Goal: Task Accomplishment & Management: Manage account settings

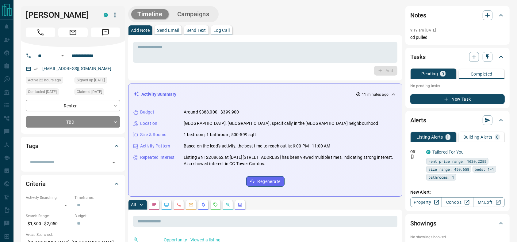
click at [288, 39] on div "* ​ Add" at bounding box center [265, 57] width 274 height 45
click at [289, 39] on div "* ​ Add" at bounding box center [265, 57] width 274 height 45
click at [305, 39] on div "* ​ Add" at bounding box center [265, 57] width 274 height 45
click at [311, 9] on div "Timeline Campaigns" at bounding box center [265, 14] width 274 height 16
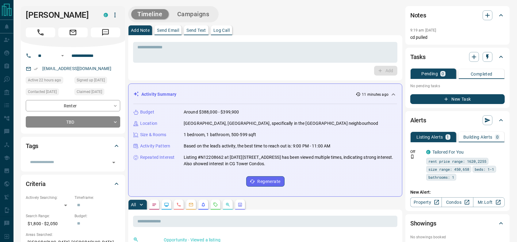
click at [315, 10] on div "Timeline Campaigns" at bounding box center [265, 14] width 274 height 16
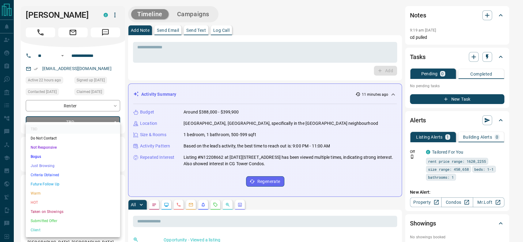
click at [60, 118] on div at bounding box center [261, 121] width 523 height 242
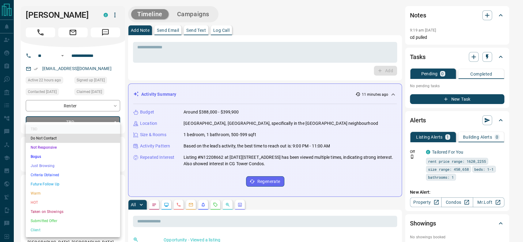
click at [34, 166] on li "Just Browsing" at bounding box center [73, 166] width 94 height 9
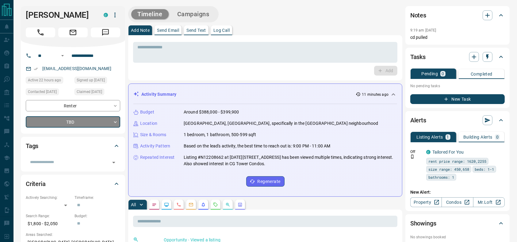
click at [213, 64] on div "* ​ Add" at bounding box center [265, 58] width 264 height 36
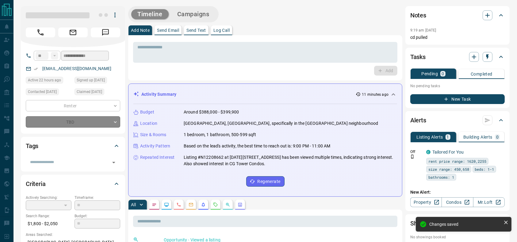
type input "*"
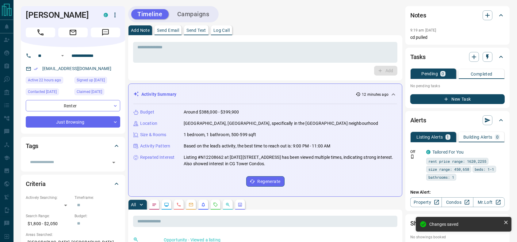
click at [195, 52] on textarea at bounding box center [265, 53] width 256 height 16
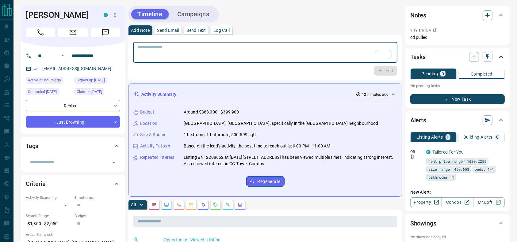
click at [194, 52] on textarea "To enrich screen reader interactions, please activate Accessibility in Grammarl…" at bounding box center [265, 53] width 256 height 16
click at [204, 54] on textarea "To enrich screen reader interactions, please activate Accessibility in Grammarl…" at bounding box center [265, 53] width 256 height 16
click at [45, 34] on button "Call" at bounding box center [40, 33] width 29 height 10
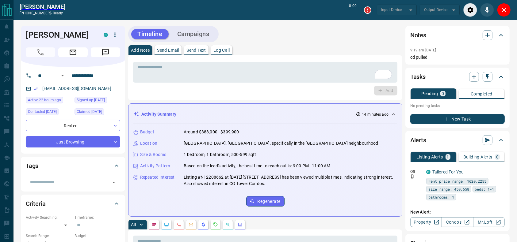
type input "*******"
click at [287, 39] on div "Timeline Campaigns" at bounding box center [265, 34] width 274 height 16
click at [277, 63] on div "* ​" at bounding box center [265, 72] width 264 height 21
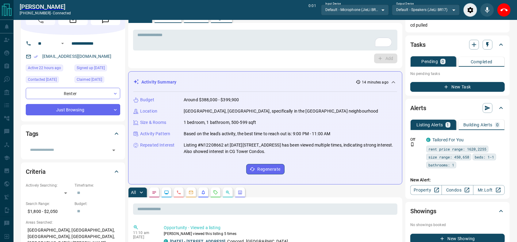
scroll to position [33, 0]
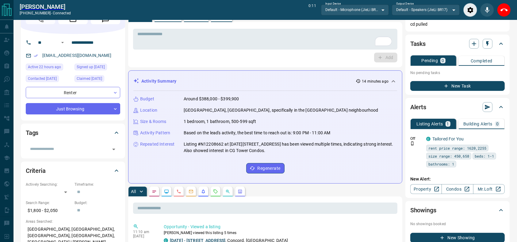
click at [309, 51] on div "* ​ Add" at bounding box center [265, 45] width 264 height 36
click at [309, 55] on div "Add" at bounding box center [265, 58] width 264 height 10
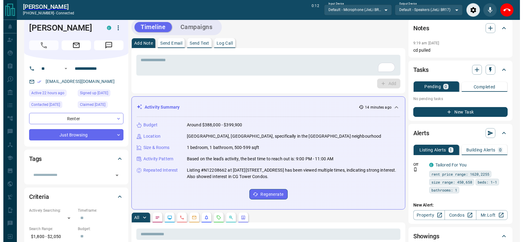
scroll to position [0, 0]
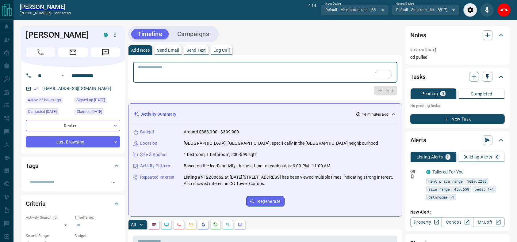
click at [190, 73] on textarea "To enrich screen reader interactions, please activate Accessibility in Grammarl…" at bounding box center [265, 73] width 256 height 16
type textarea "**********"
click at [383, 88] on button "Add" at bounding box center [385, 91] width 23 height 10
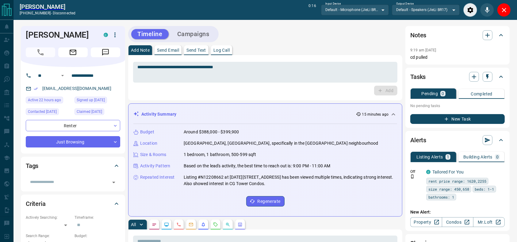
click at [183, 38] on button "Campaigns" at bounding box center [193, 34] width 44 height 10
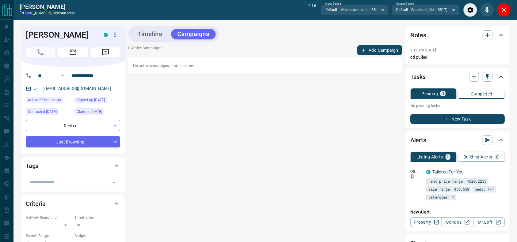
click at [500, 6] on button "Close" at bounding box center [504, 10] width 14 height 14
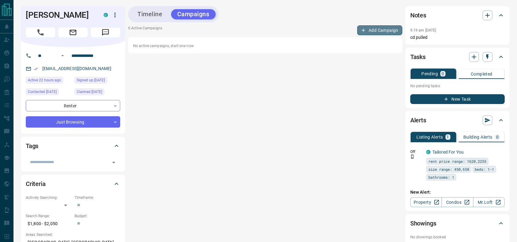
click at [367, 32] on button "Add Campaign" at bounding box center [379, 30] width 45 height 10
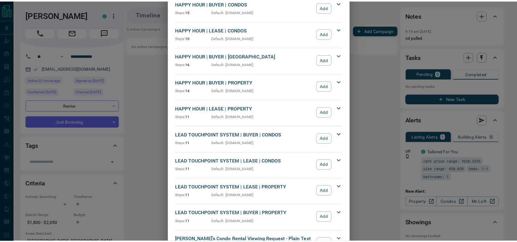
scroll to position [84, 0]
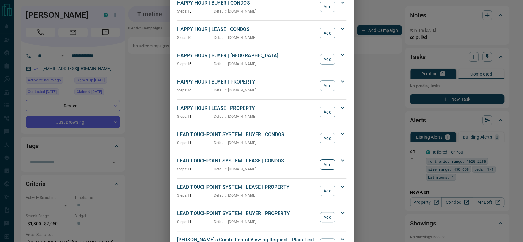
click at [327, 165] on button "Add" at bounding box center [327, 165] width 15 height 10
